Goal: Task Accomplishment & Management: Use online tool/utility

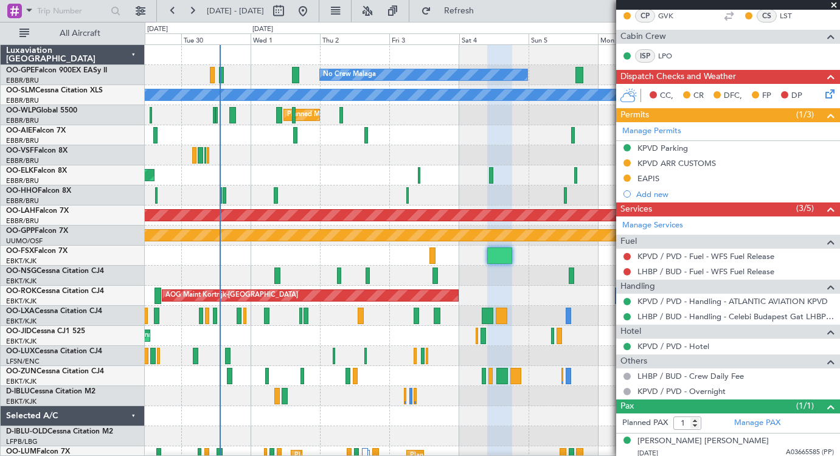
click at [298, 254] on div at bounding box center [492, 256] width 695 height 20
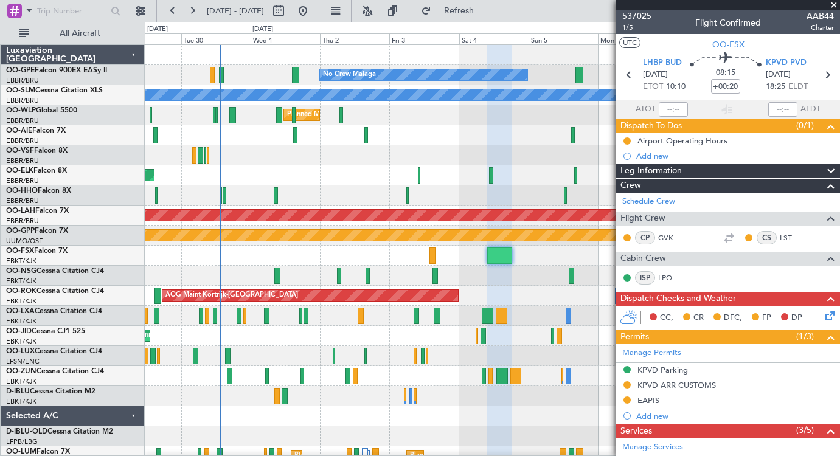
click at [835, 5] on span at bounding box center [834, 5] width 12 height 11
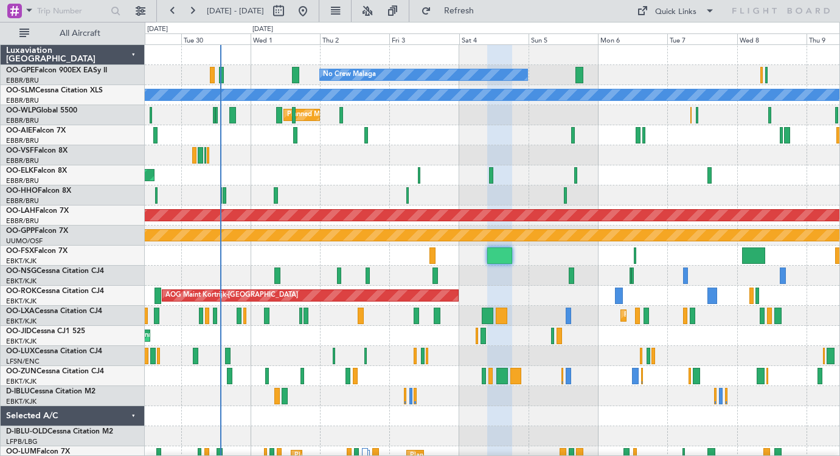
type input "0"
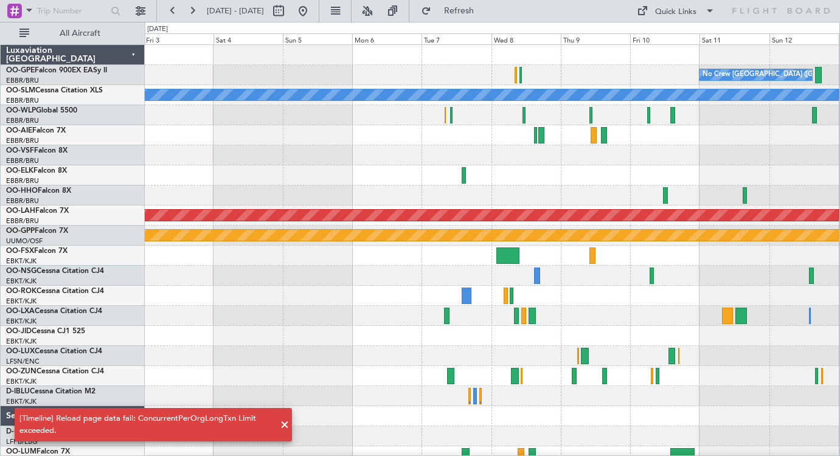
click at [354, 293] on div "No Crew [GEOGRAPHIC_DATA] ([GEOGRAPHIC_DATA] National) A/C Unavailable [GEOGRAP…" at bounding box center [492, 286] width 695 height 482
